Goal: Task Accomplishment & Management: Manage account settings

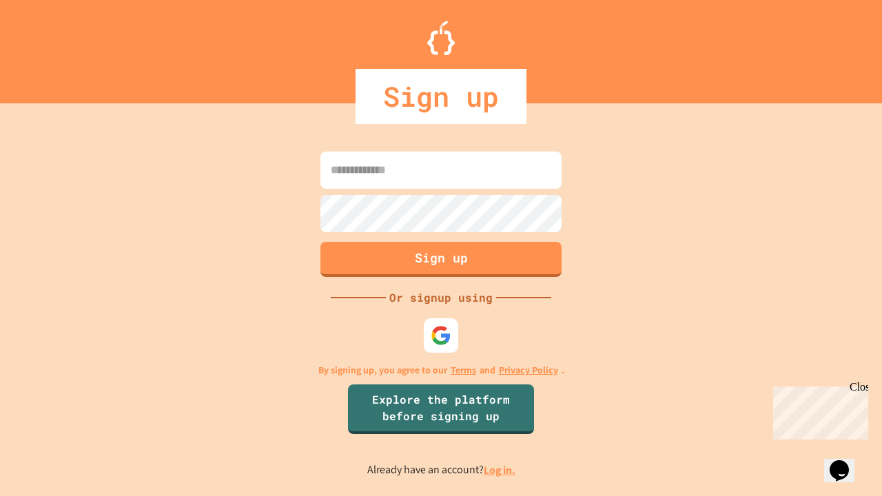
click at [500, 470] on link "Log in." at bounding box center [500, 470] width 32 height 14
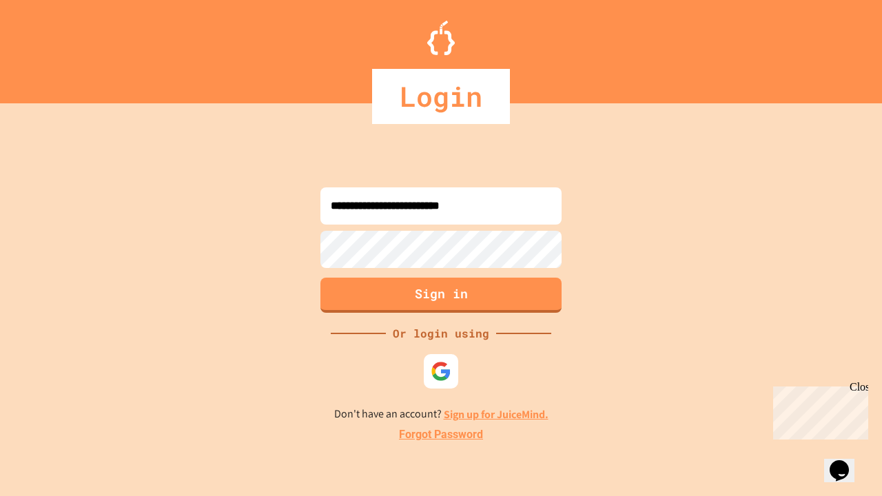
type input "**********"
